Goal: Task Accomplishment & Management: Manage account settings

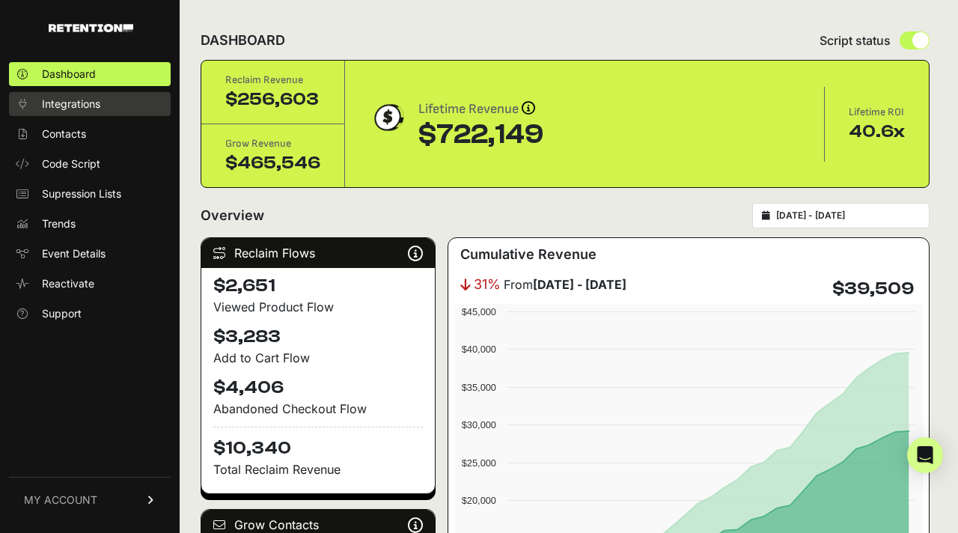
click at [84, 113] on link "Integrations" at bounding box center [90, 104] width 162 height 24
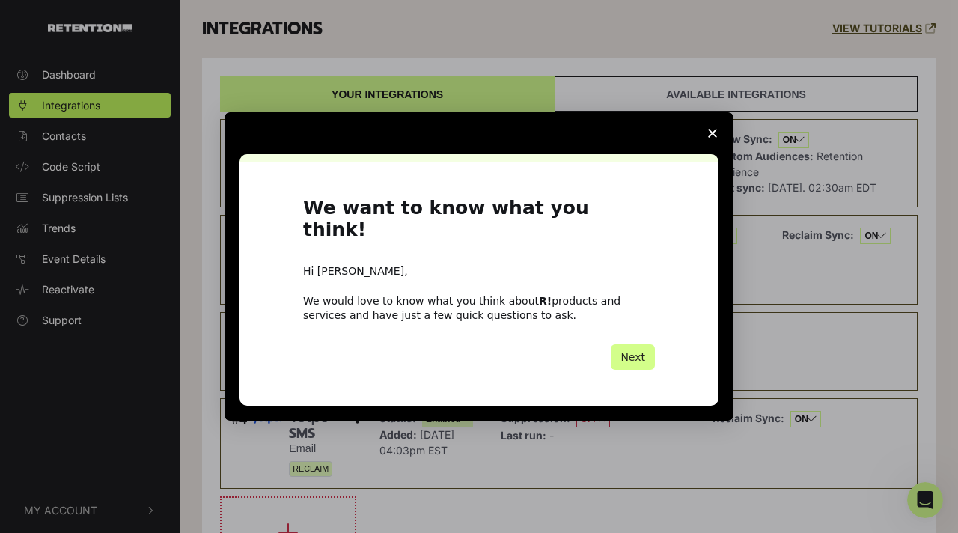
click at [716, 138] on polygon "Close survey" at bounding box center [712, 133] width 9 height 9
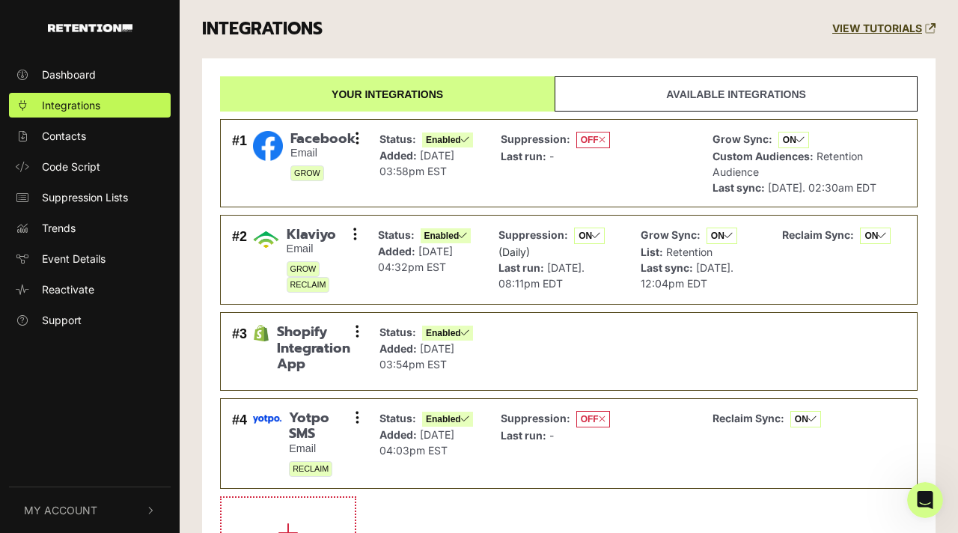
click at [73, 514] on span "My Account" at bounding box center [60, 510] width 73 height 16
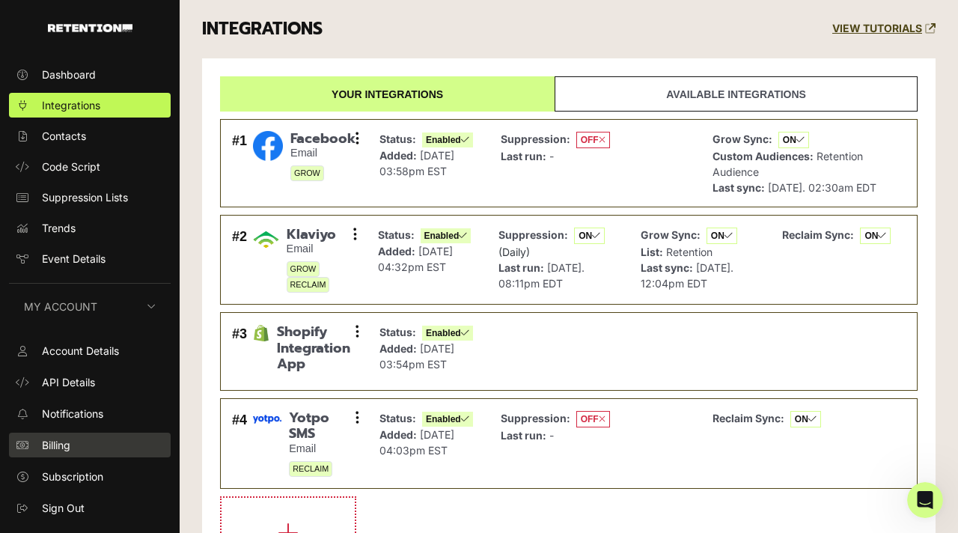
click at [81, 450] on link "Billing" at bounding box center [90, 445] width 162 height 25
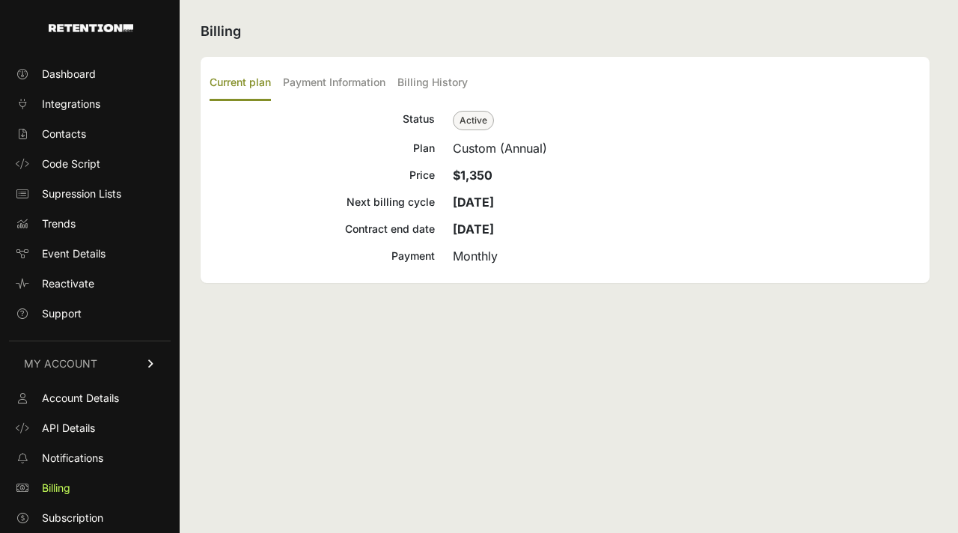
scroll to position [28, 0]
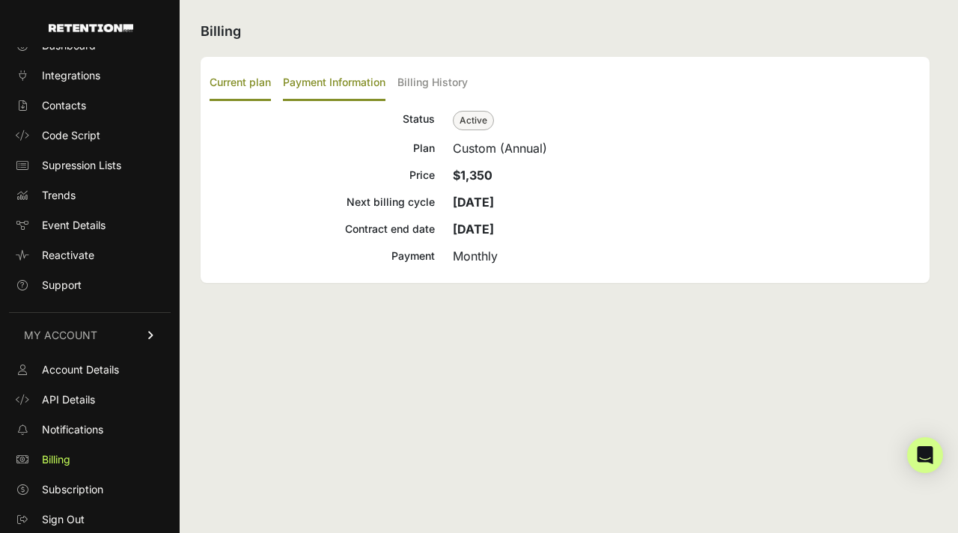
click at [347, 83] on label "Payment Information" at bounding box center [334, 83] width 103 height 35
click at [0, 0] on input "Payment Information" at bounding box center [0, 0] width 0 height 0
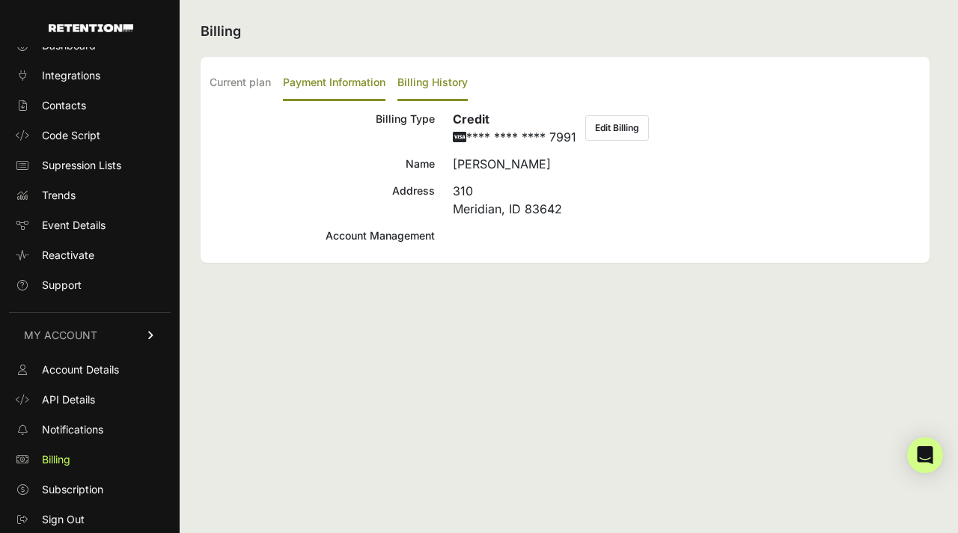
click at [439, 79] on label "Billing History" at bounding box center [433, 83] width 70 height 35
click at [0, 0] on input "Billing History" at bounding box center [0, 0] width 0 height 0
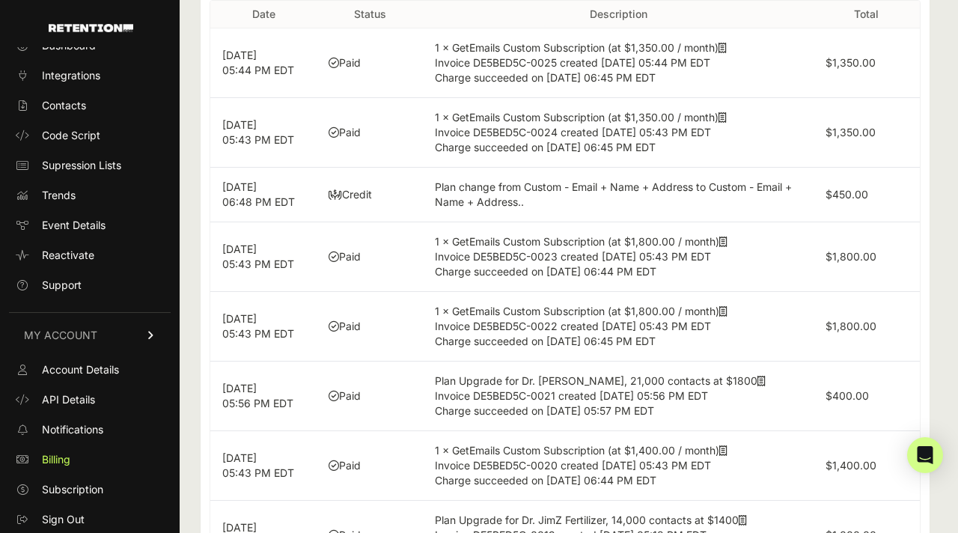
scroll to position [145, 0]
